Goal: Check status: Check status

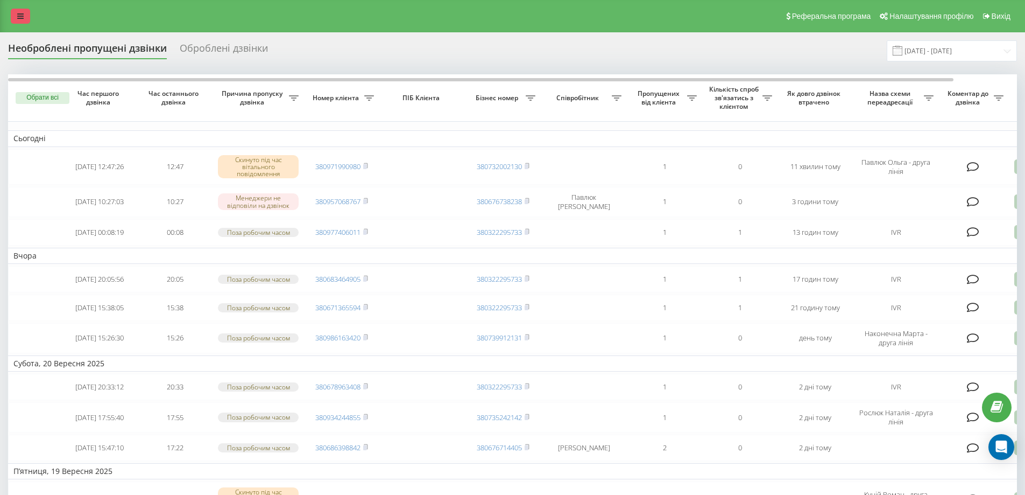
click at [22, 20] on link at bounding box center [20, 16] width 19 height 15
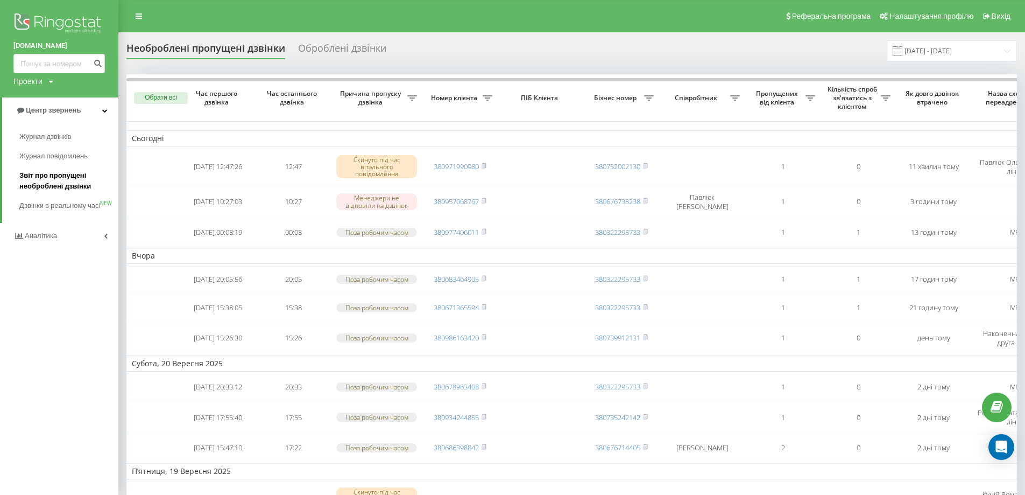
click at [69, 182] on span "Звіт про пропущені необроблені дзвінки" at bounding box center [66, 181] width 94 height 22
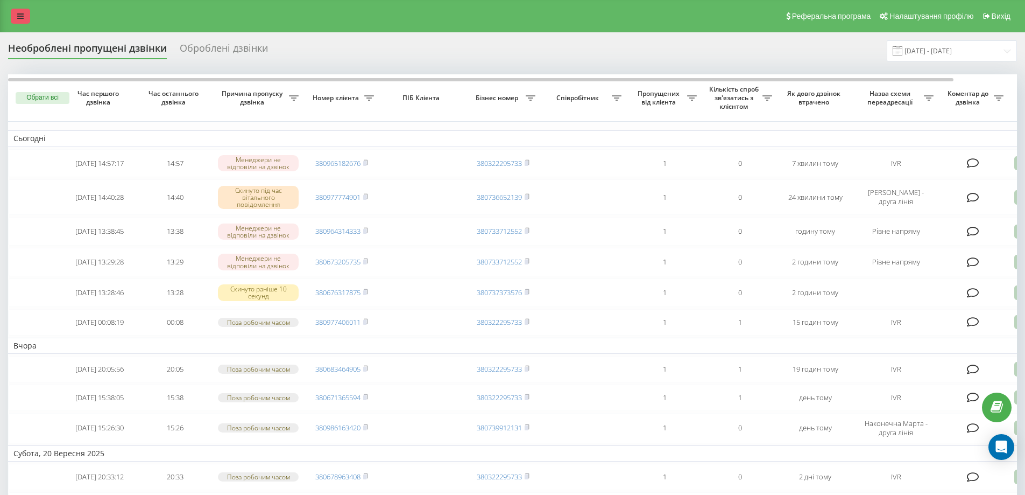
click at [27, 11] on link at bounding box center [20, 16] width 19 height 15
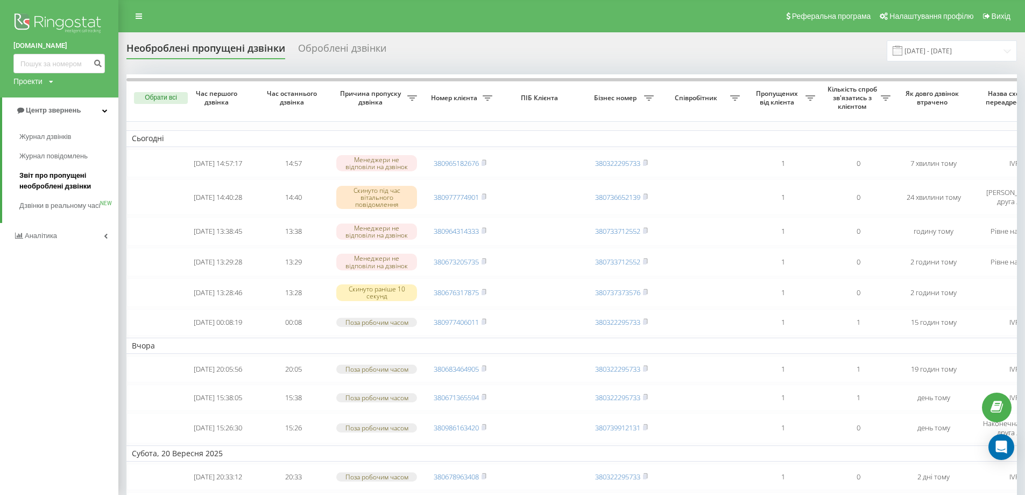
click at [43, 174] on span "Звіт про пропущені необроблені дзвінки" at bounding box center [66, 181] width 94 height 22
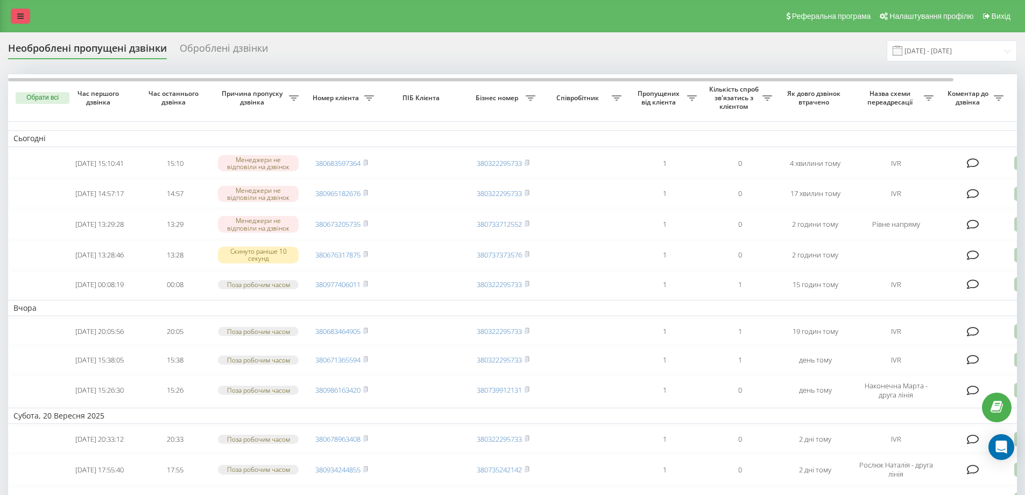
click at [28, 18] on link at bounding box center [20, 16] width 19 height 15
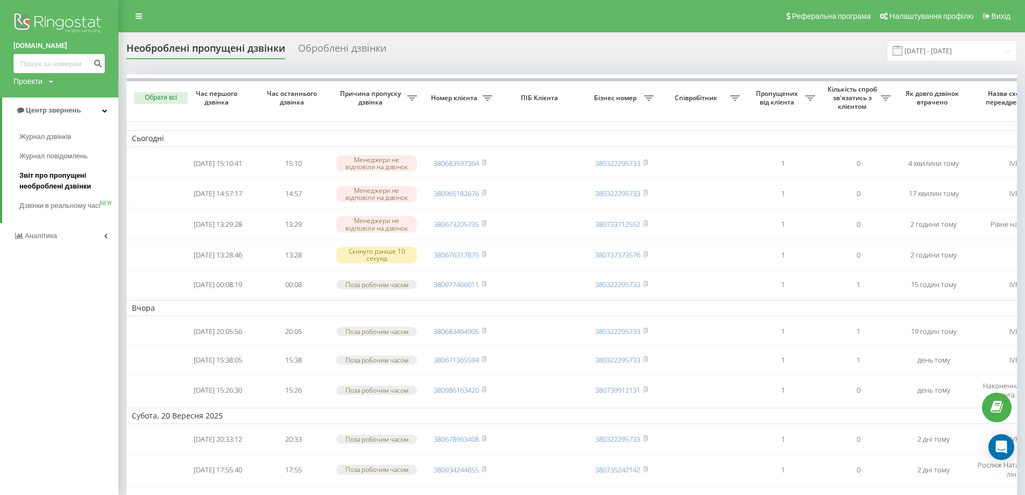
click at [50, 178] on span "Звіт про пропущені необроблені дзвінки" at bounding box center [66, 181] width 94 height 22
